Goal: Task Accomplishment & Management: Manage account settings

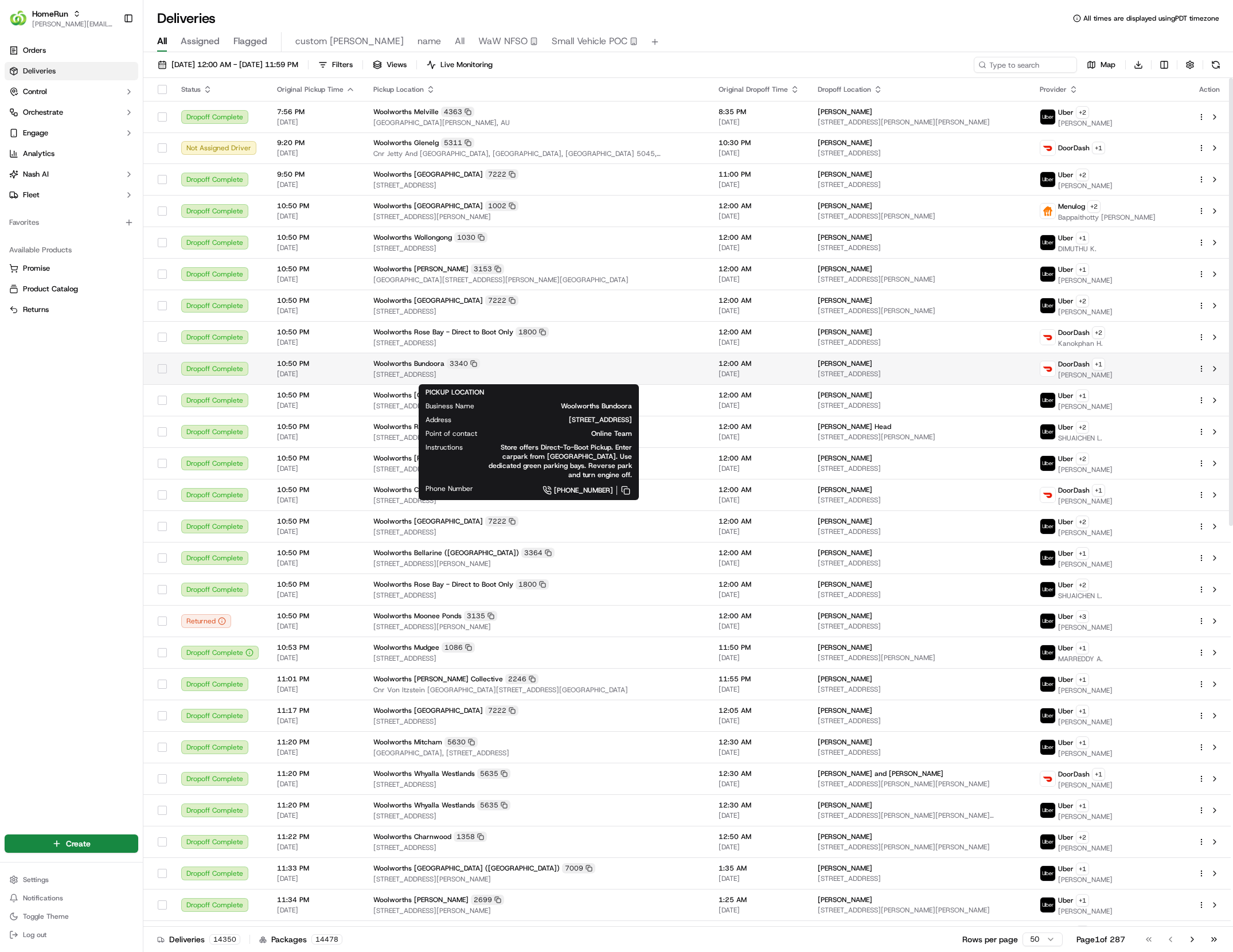
click at [671, 369] on div "Woolworths Bundoora 3340" at bounding box center [537, 364] width 327 height 10
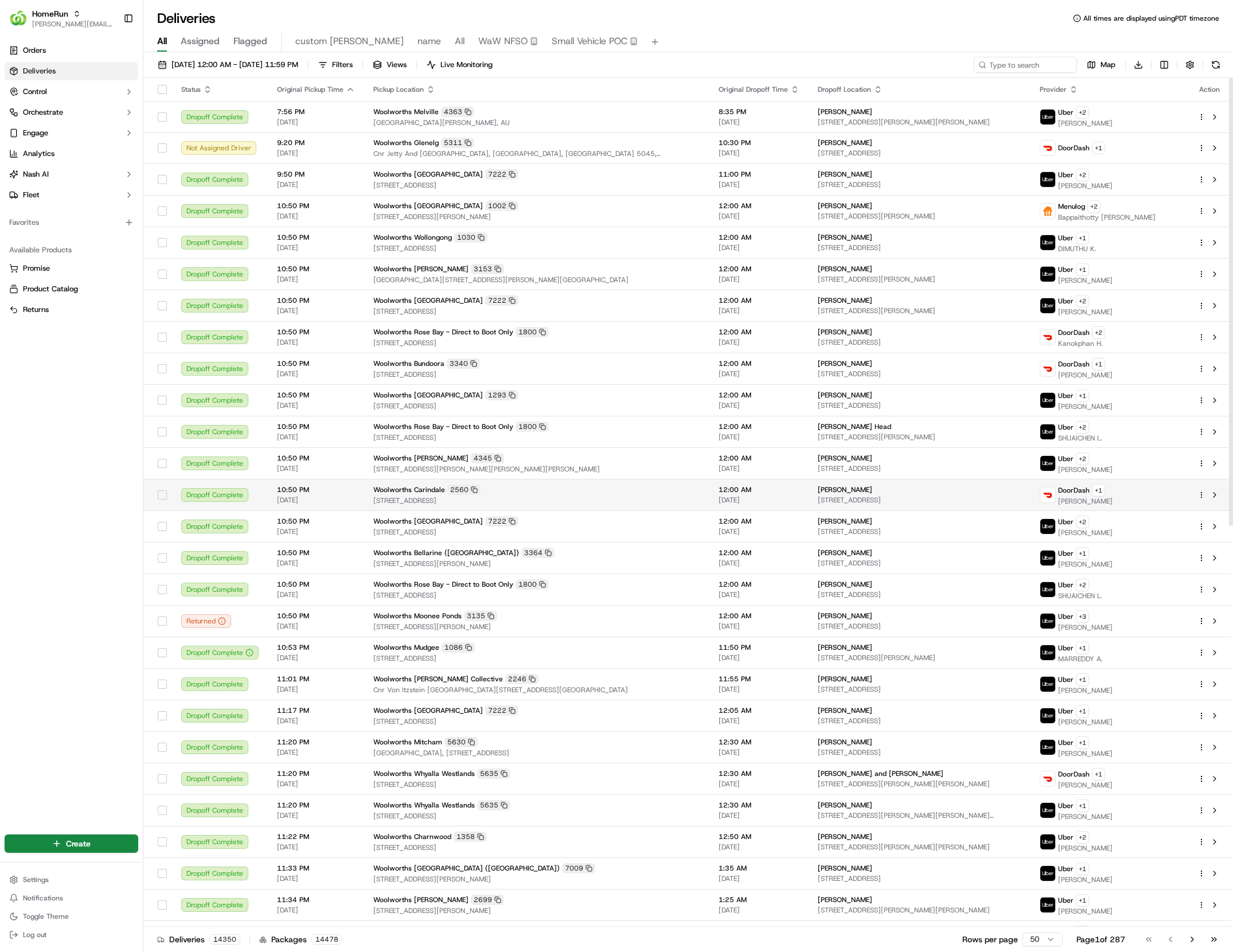
click at [535, 488] on div "Woolworths Carindale 2560" at bounding box center [537, 490] width 327 height 10
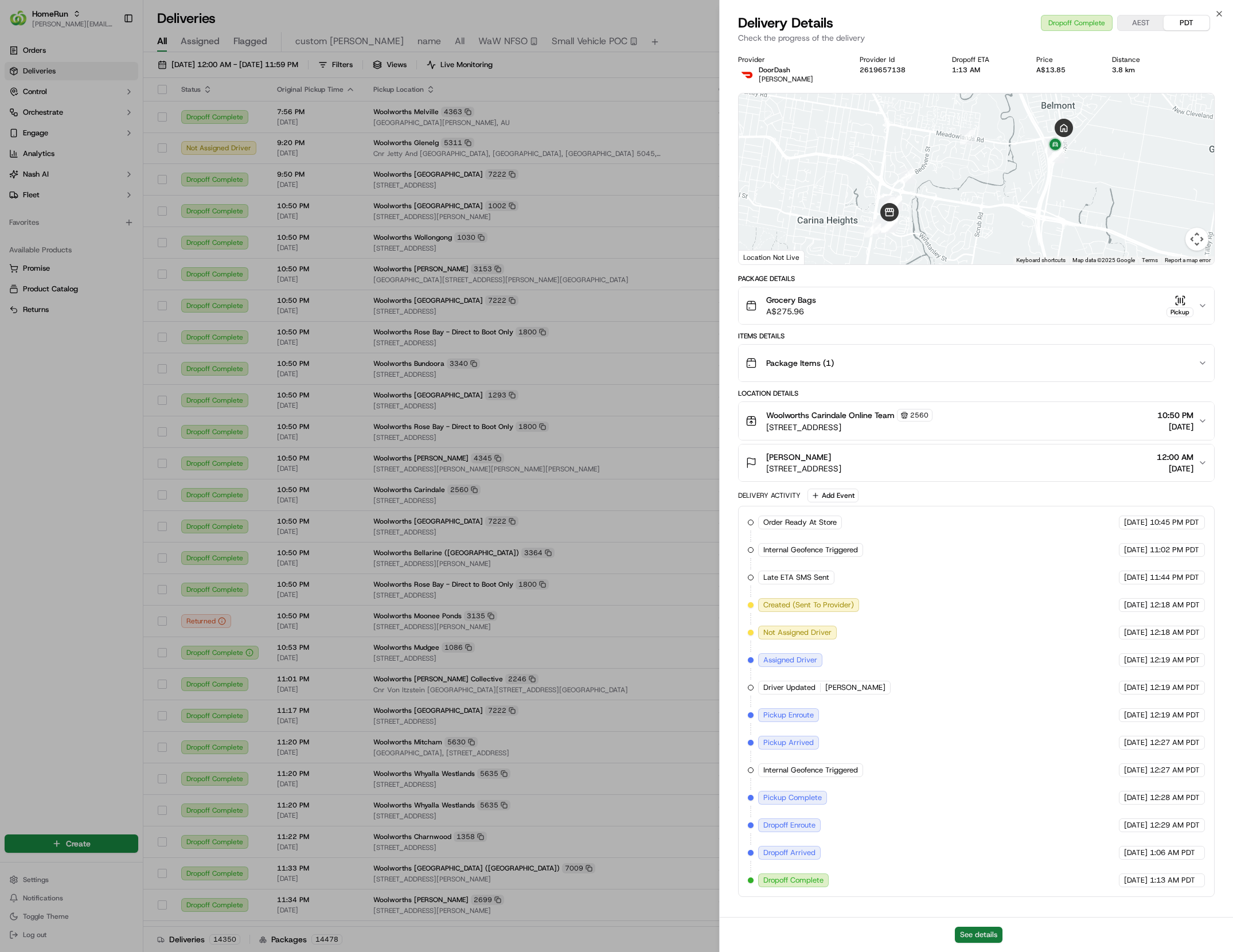
click at [985, 938] on button "See details" at bounding box center [978, 935] width 47 height 16
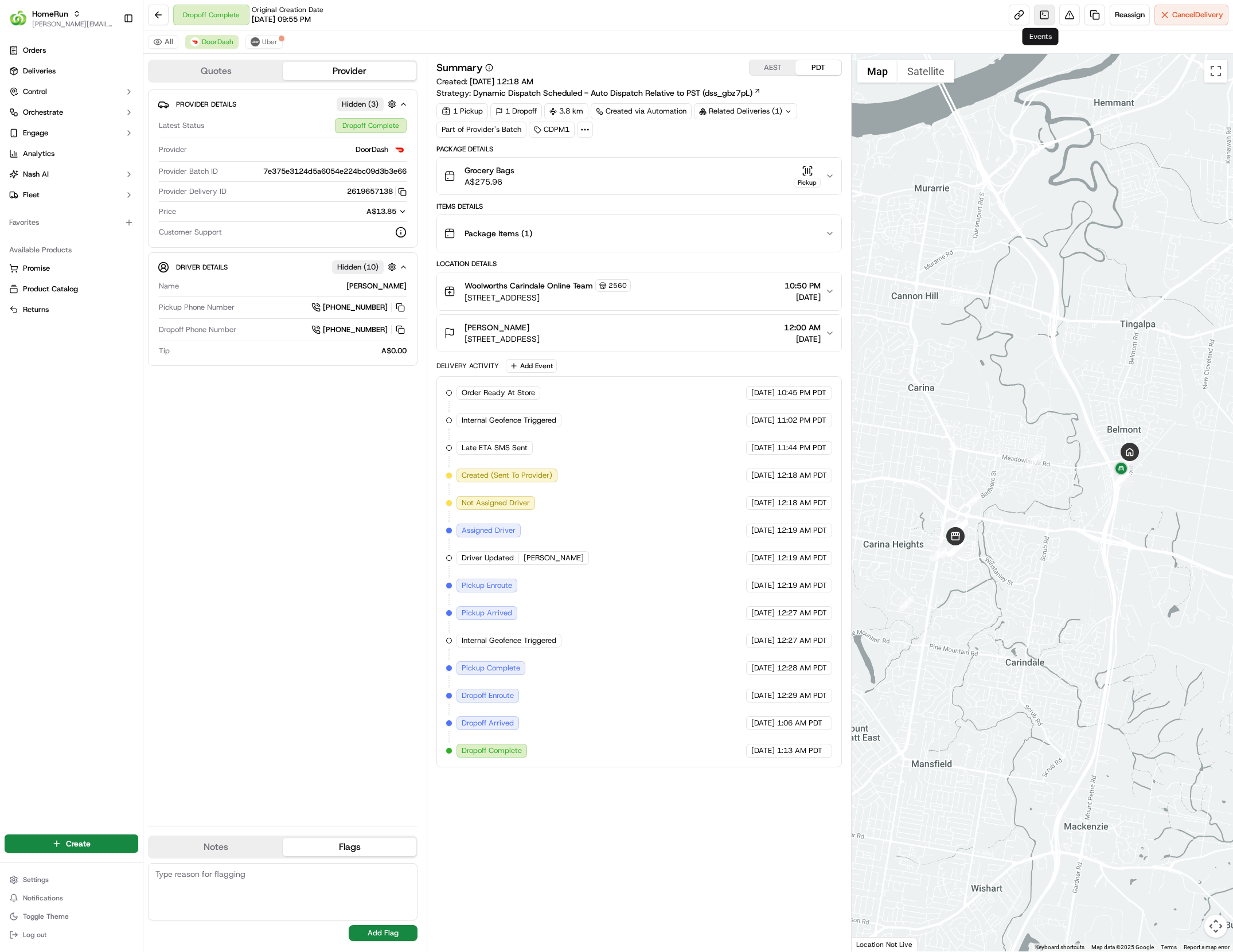
click at [1042, 18] on link at bounding box center [1044, 15] width 21 height 21
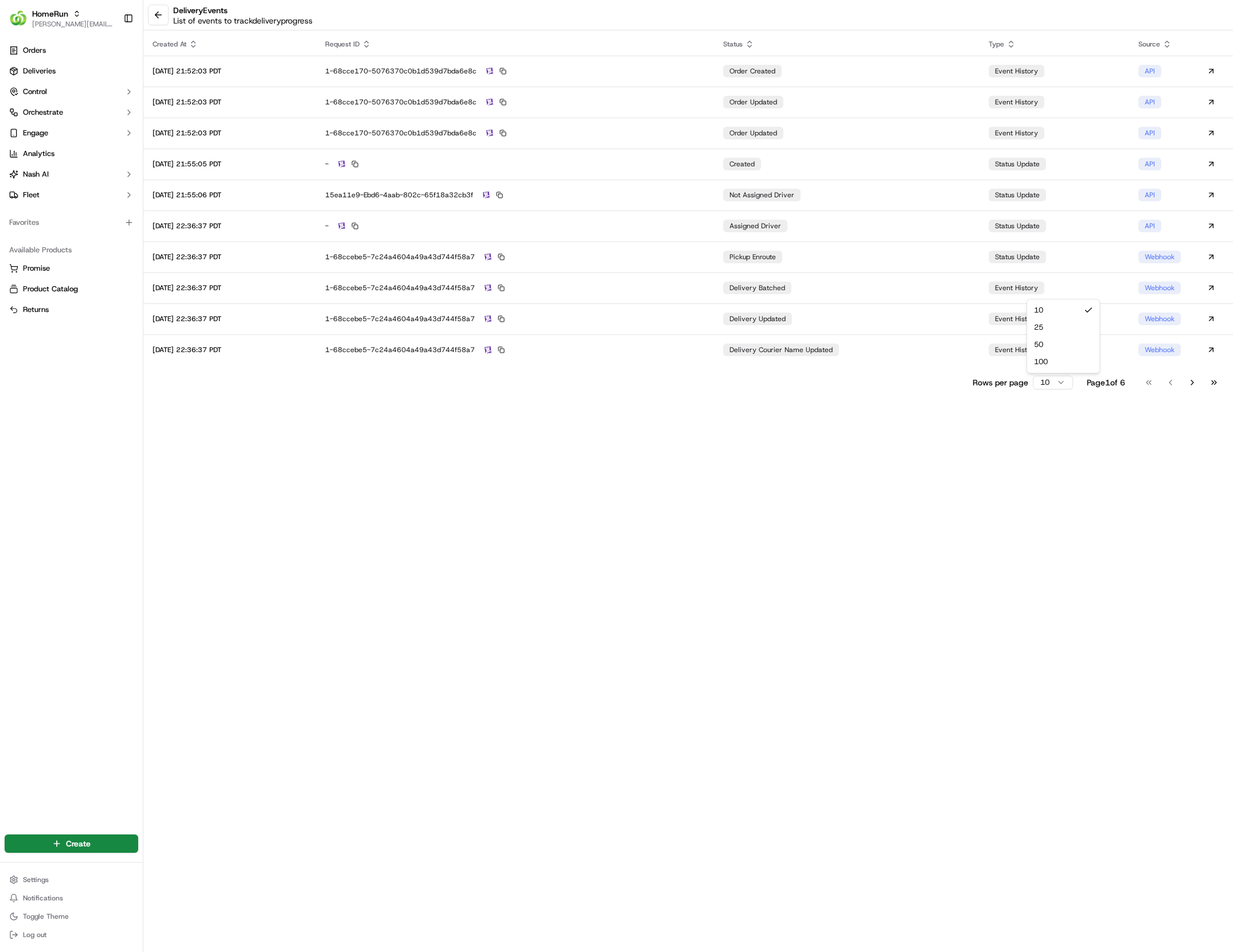
click at [1040, 381] on html "HomeRun [EMAIL_ADDRESS][DOMAIN_NAME] Toggle Sidebar Orders Deliveries Control O…" at bounding box center [616, 476] width 1233 height 952
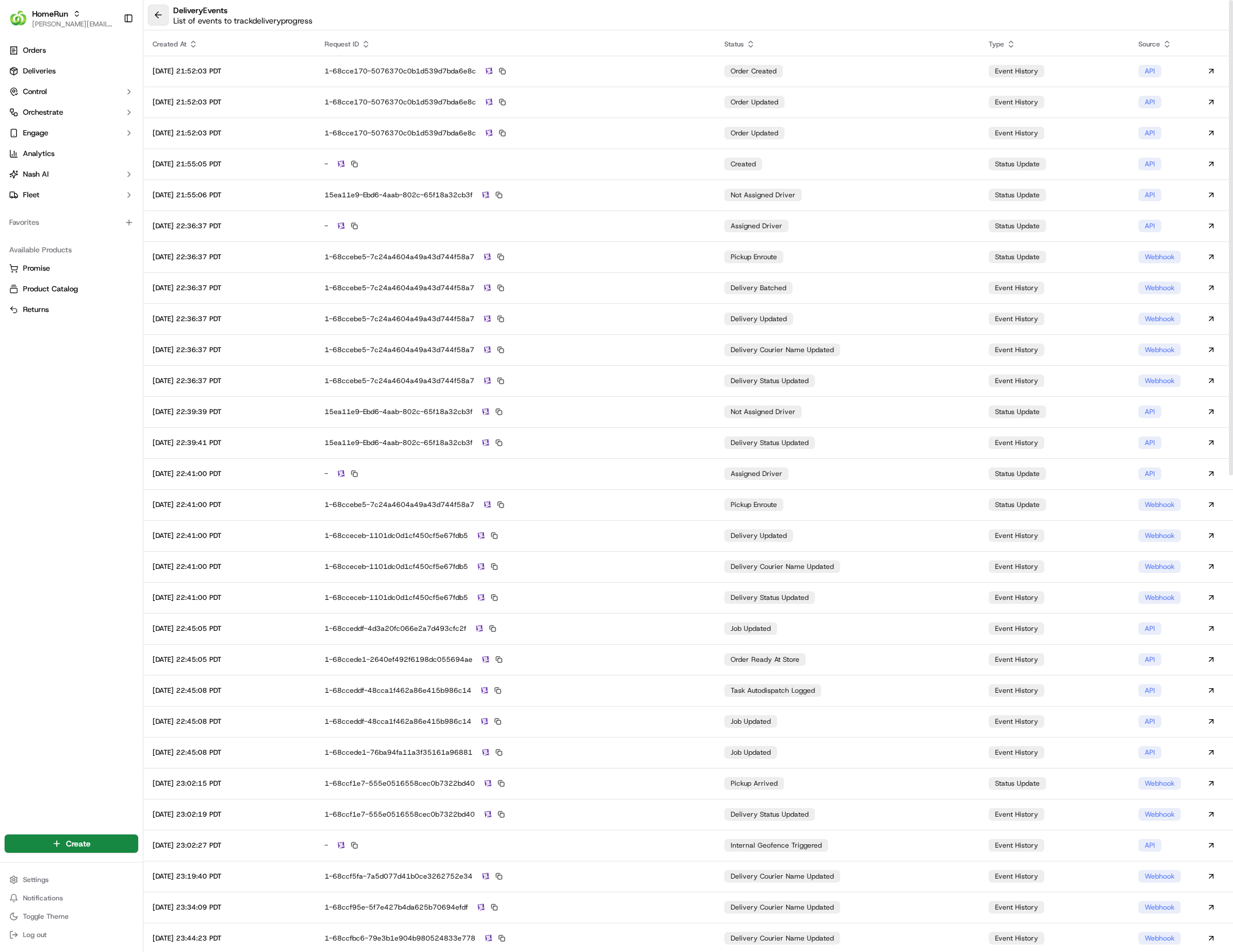
click at [152, 12] on button at bounding box center [158, 15] width 21 height 21
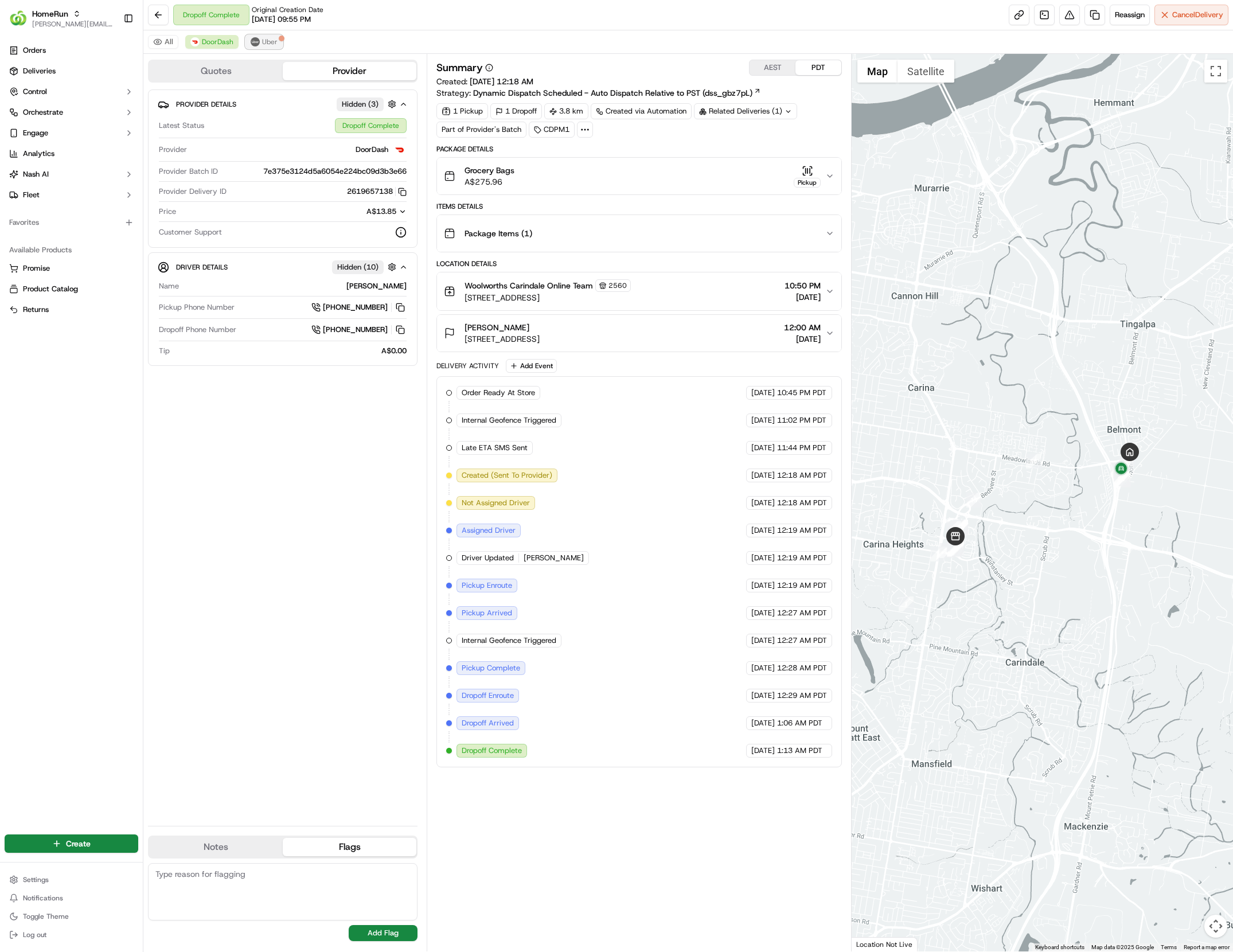
click at [268, 42] on span "Uber" at bounding box center [270, 42] width 16 height 9
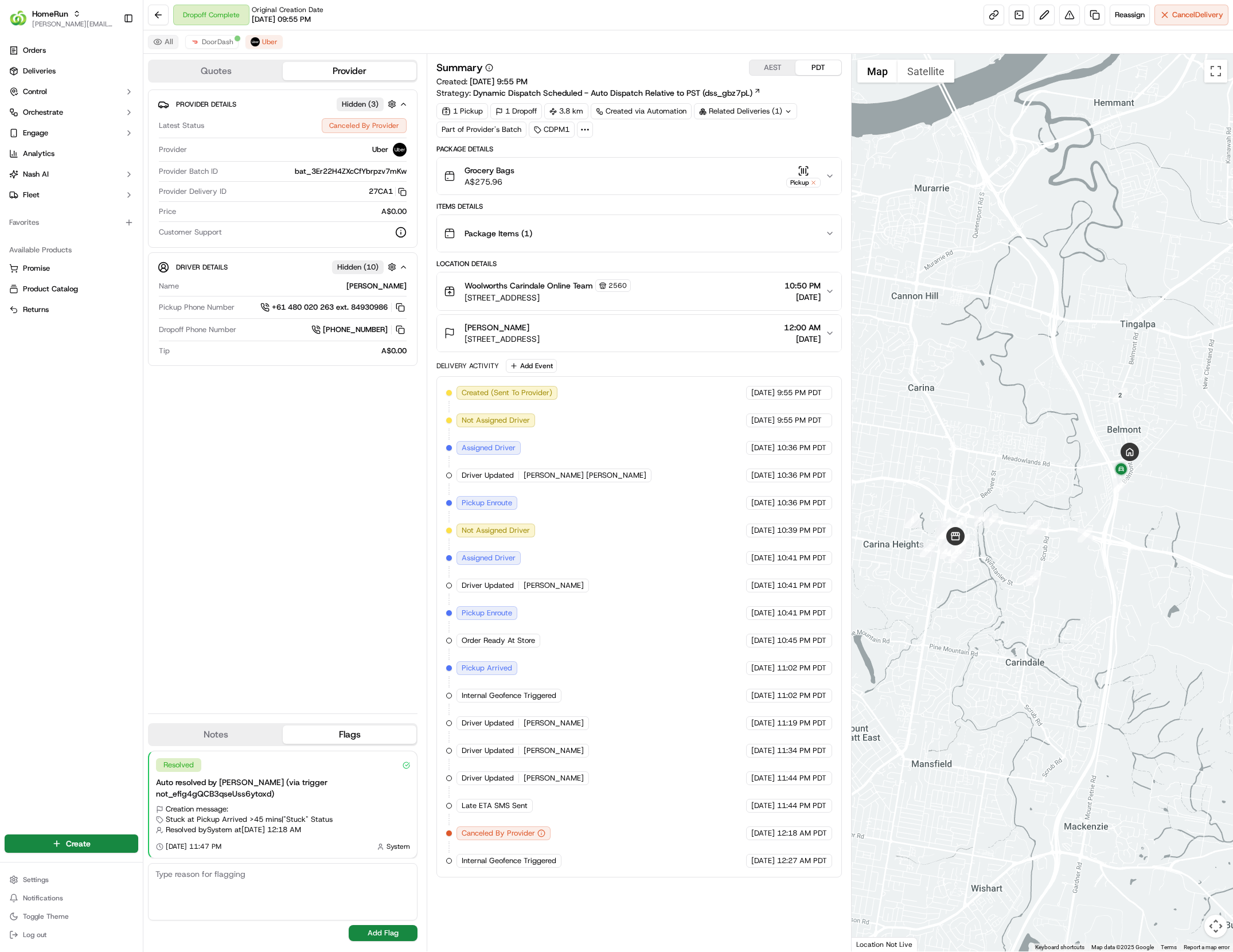
click at [170, 43] on button "All" at bounding box center [163, 41] width 30 height 14
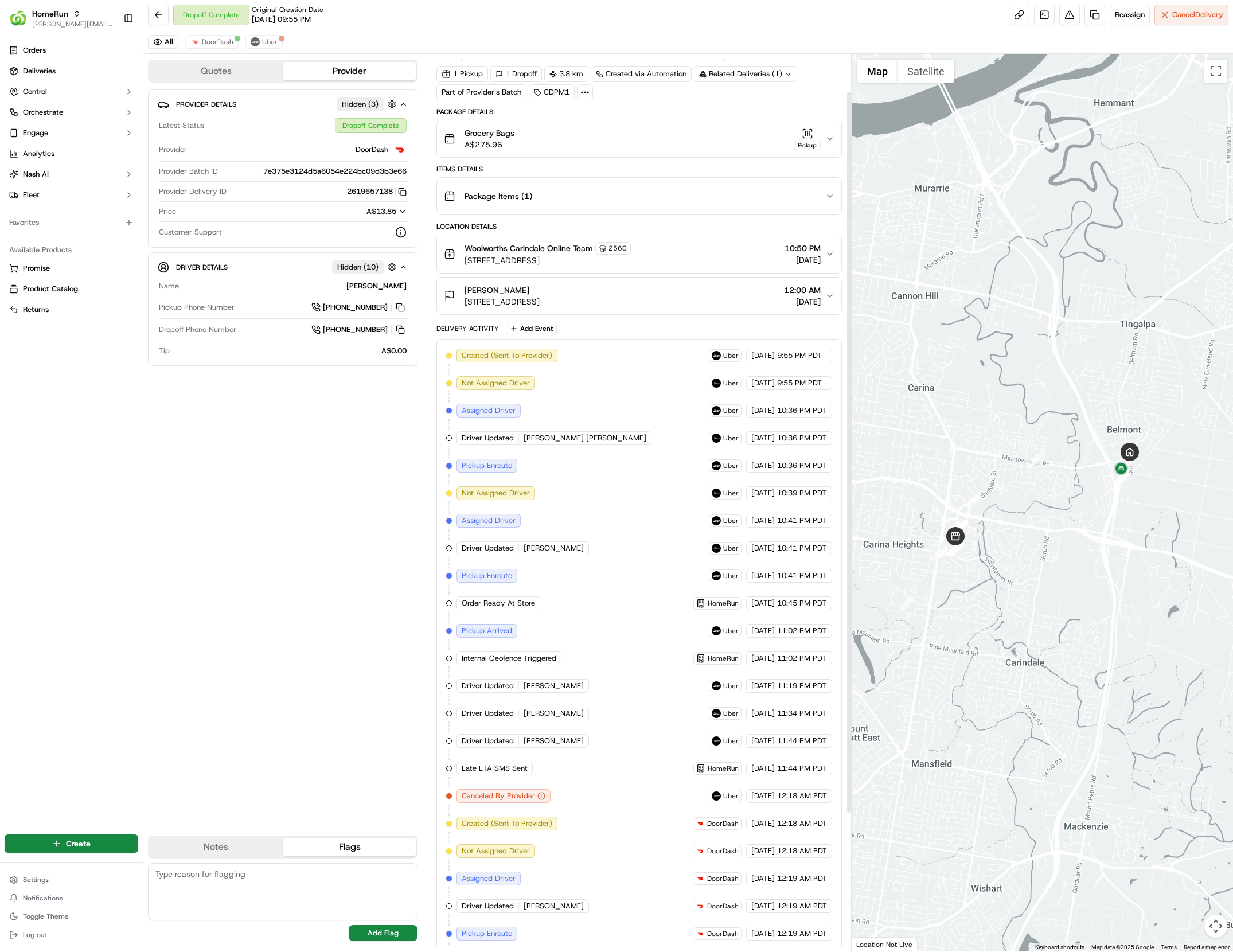
scroll to position [65, 0]
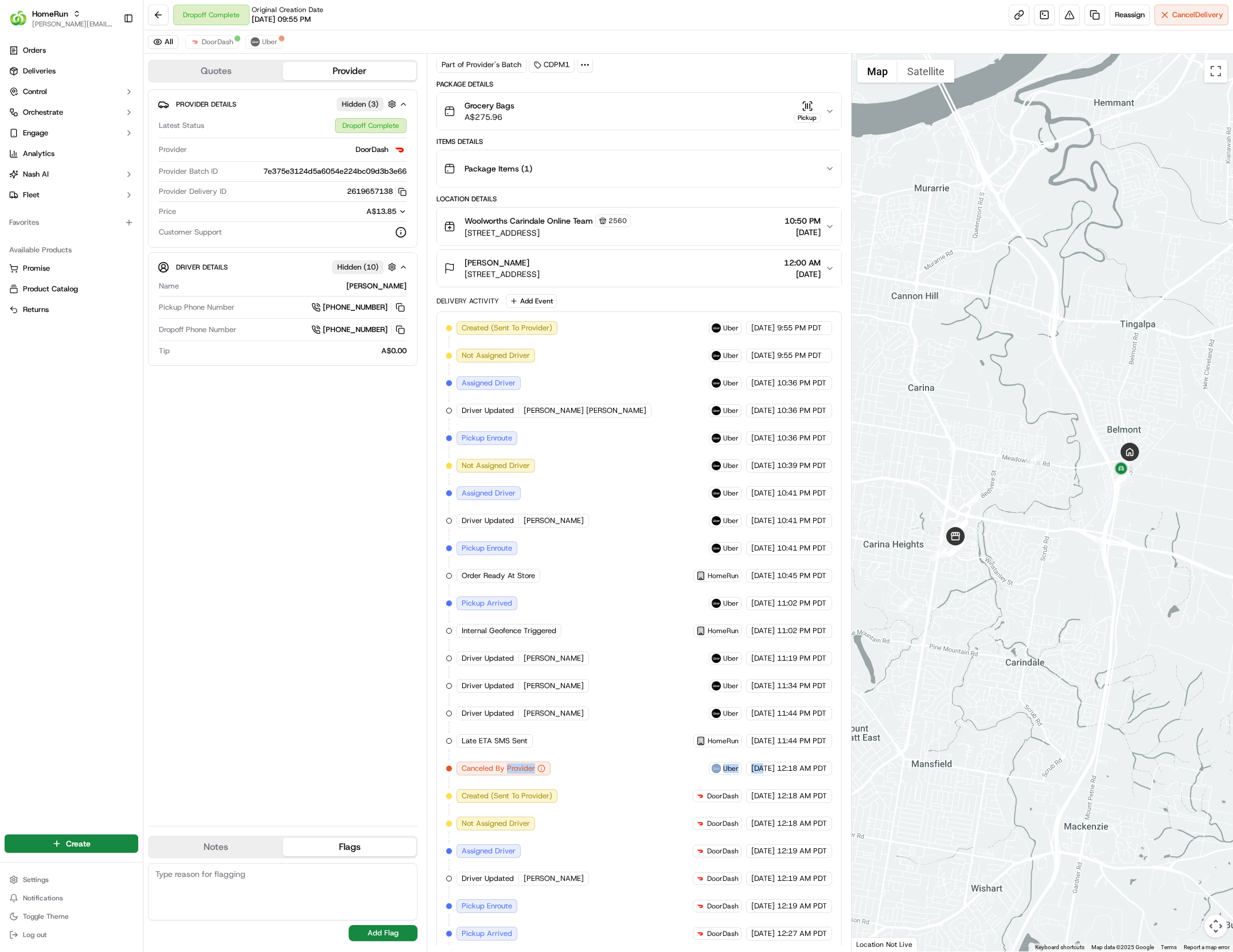
drag, startPoint x: 508, startPoint y: 775, endPoint x: 740, endPoint y: 770, distance: 232.1
click at [740, 770] on div "Created (Sent To Provider) Uber [DATE] 9:55 PM PDT Not Assigned Driver Uber [DA…" at bounding box center [639, 699] width 386 height 757
click at [496, 775] on div "Canceled By Provider" at bounding box center [503, 768] width 94 height 14
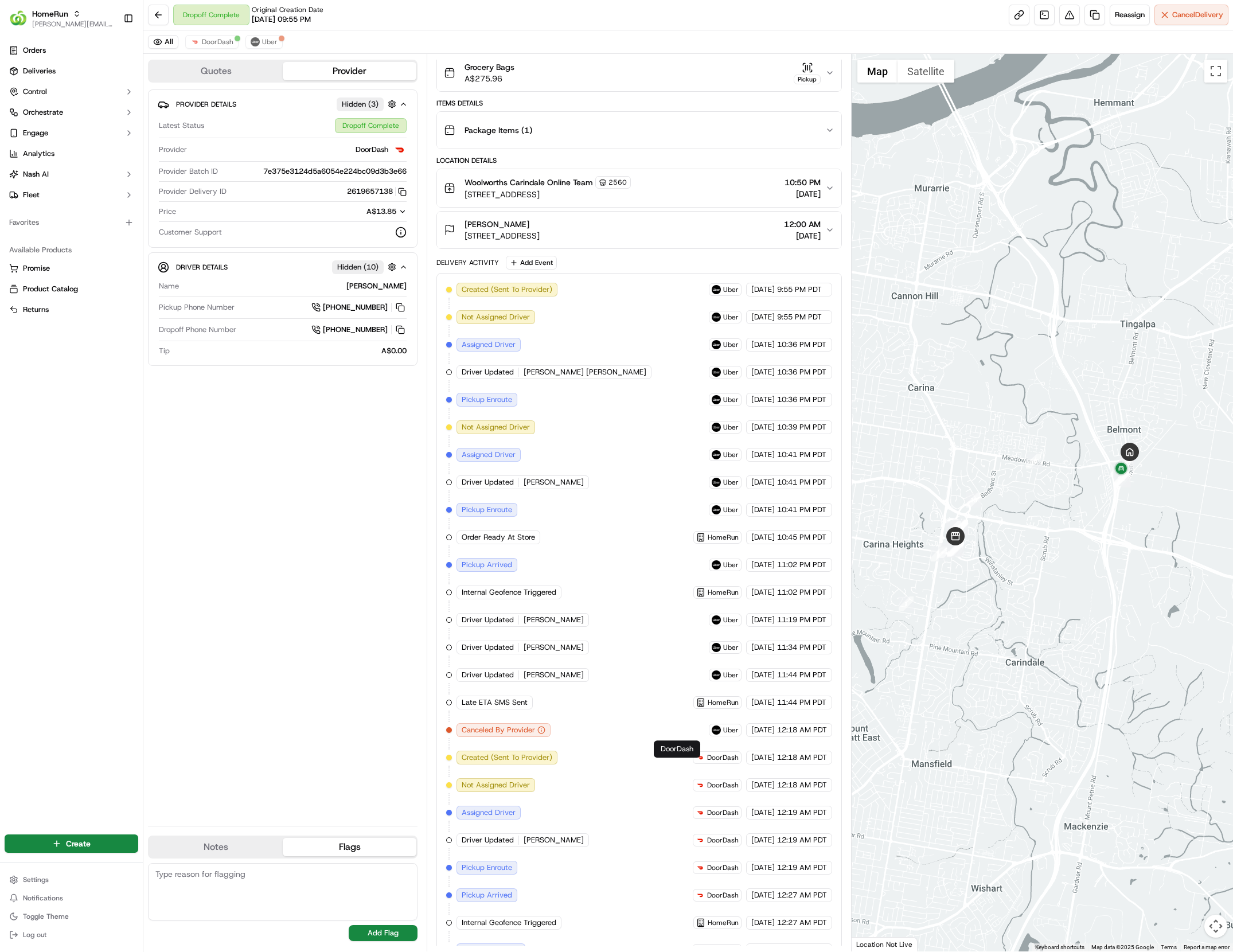
drag, startPoint x: 496, startPoint y: 770, endPoint x: 775, endPoint y: 760, distance: 279.2
click at [776, 760] on div "Created (Sent To Provider) Uber [DATE] 9:55 PM PDT Not Assigned Driver Uber [DA…" at bounding box center [639, 661] width 386 height 757
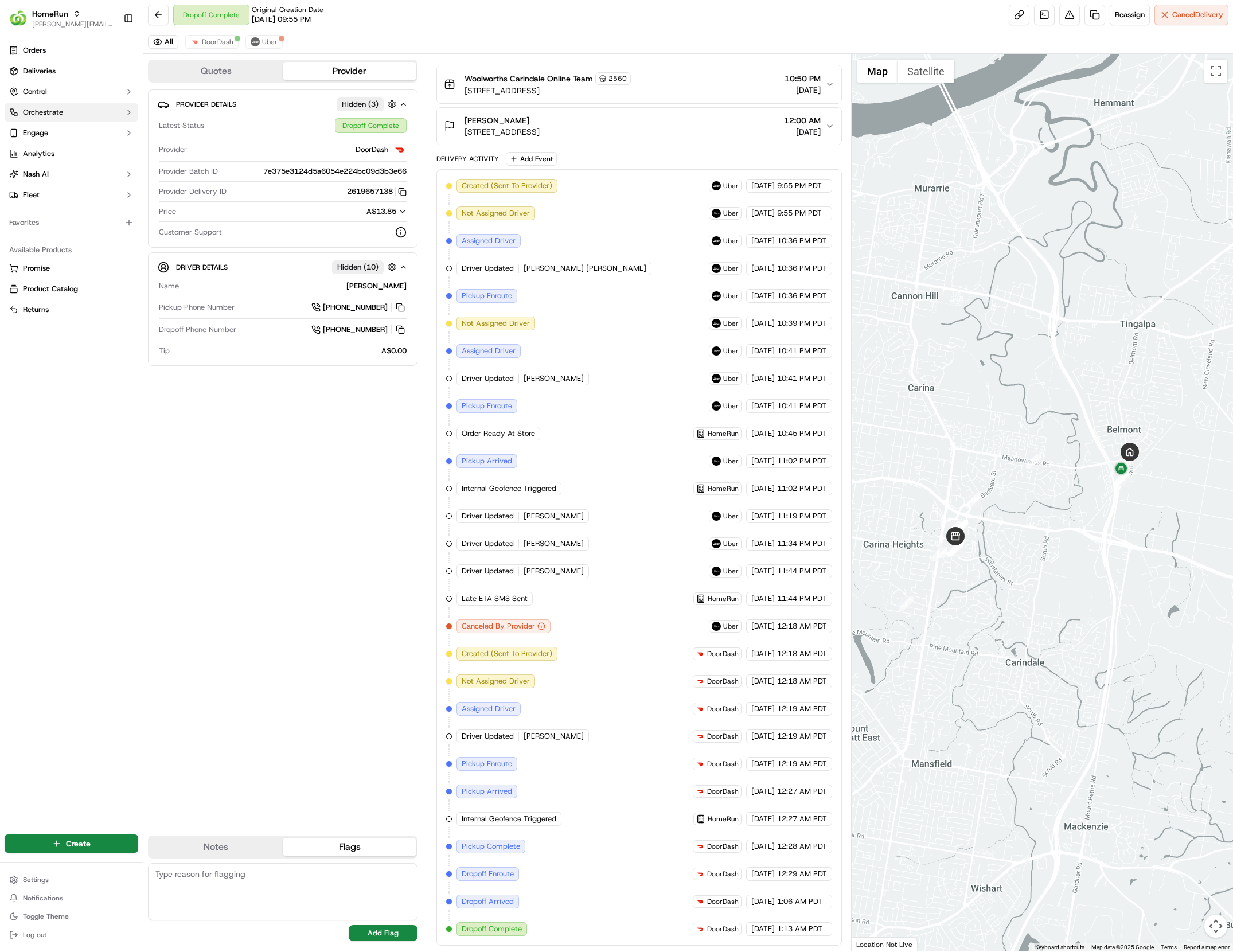
click at [80, 107] on button "Orchestrate" at bounding box center [71, 112] width 134 height 18
click at [77, 147] on span "Dispatch Strategies" at bounding box center [56, 149] width 67 height 10
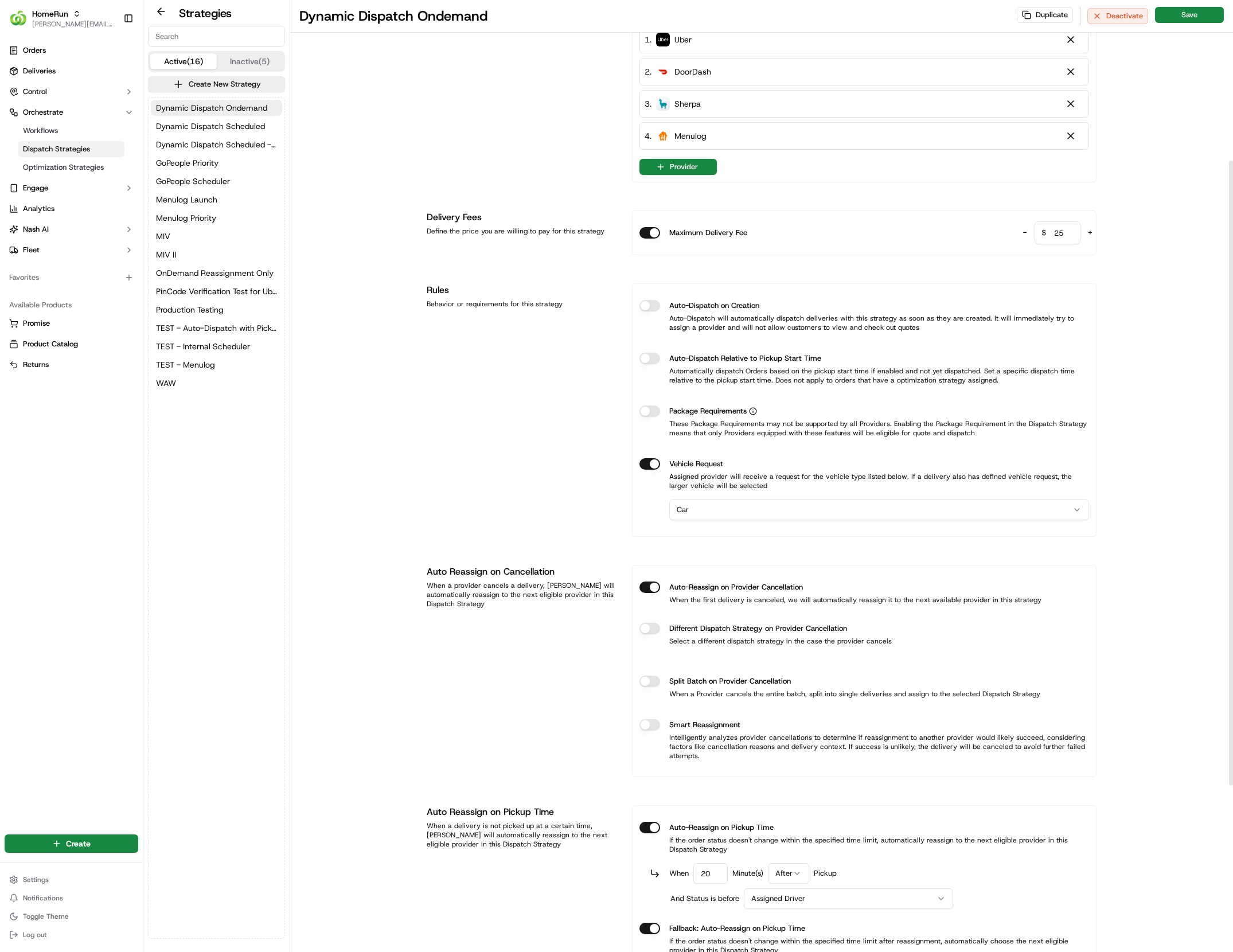
scroll to position [299, 0]
